Goal: Information Seeking & Learning: Learn about a topic

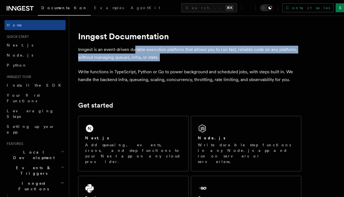
drag, startPoint x: 134, startPoint y: 52, endPoint x: 176, endPoint y: 62, distance: 43.2
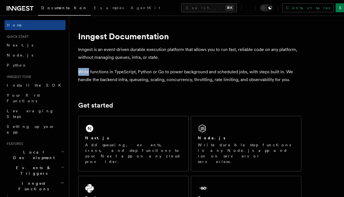
drag, startPoint x: 106, startPoint y: 59, endPoint x: 129, endPoint y: 60, distance: 22.8
click at [130, 60] on p "Inngest is an event-driven durable execution platform that allows you to run fa…" at bounding box center [189, 54] width 223 height 16
click at [129, 60] on p "Inngest is an event-driven durable execution platform that allows you to run fa…" at bounding box center [189, 54] width 223 height 16
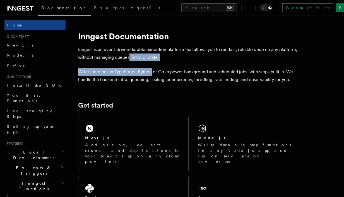
drag, startPoint x: 129, startPoint y: 60, endPoint x: 141, endPoint y: 70, distance: 15.8
click at [141, 70] on p "Write functions in TypeScript, Python or Go to power background and scheduled j…" at bounding box center [189, 76] width 223 height 16
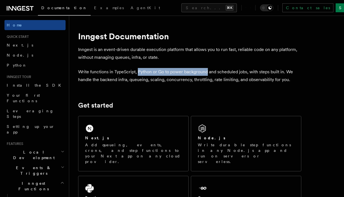
drag, startPoint x: 141, startPoint y: 70, endPoint x: 184, endPoint y: 72, distance: 43.5
click at [184, 72] on p "Write functions in TypeScript, Python or Go to power background and scheduled j…" at bounding box center [189, 76] width 223 height 16
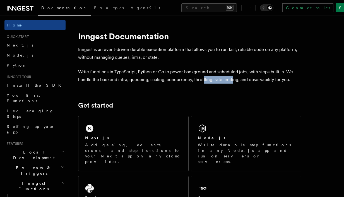
drag, startPoint x: 232, startPoint y: 79, endPoint x: 202, endPoint y: 80, distance: 29.8
click at [202, 80] on p "Write functions in TypeScript, Python or Go to power background and scheduled j…" at bounding box center [189, 76] width 223 height 16
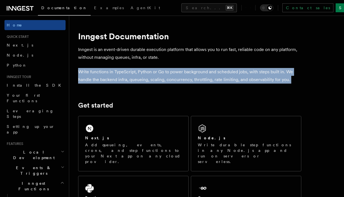
click at [202, 80] on p "Write functions in TypeScript, Python or Go to power background and scheduled j…" at bounding box center [189, 76] width 223 height 16
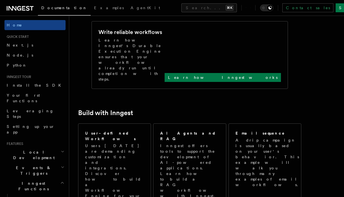
scroll to position [135, 0]
